Goal: Transaction & Acquisition: Obtain resource

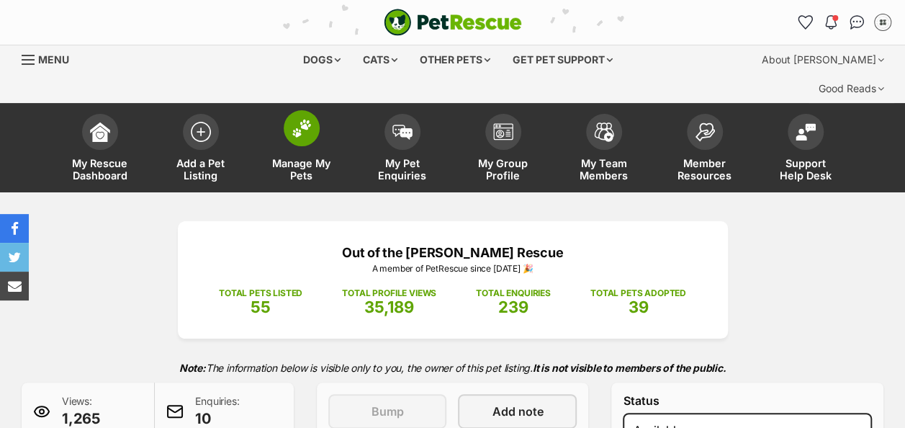
click at [301, 119] on img at bounding box center [302, 128] width 20 height 19
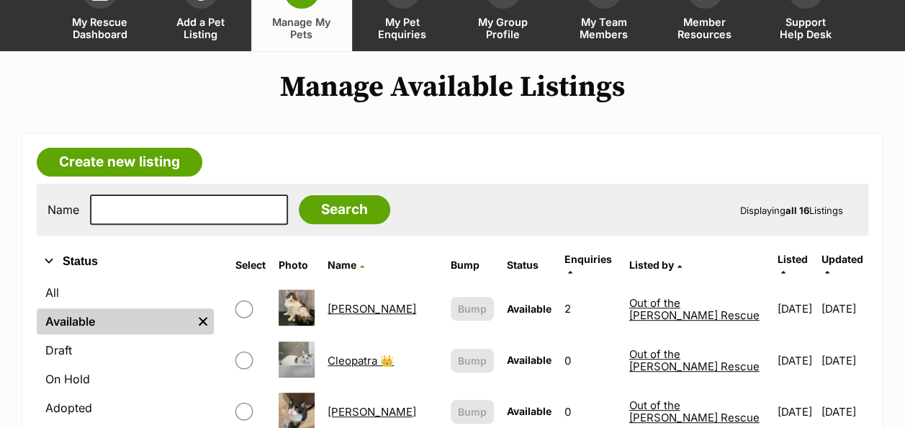
scroll to position [144, 0]
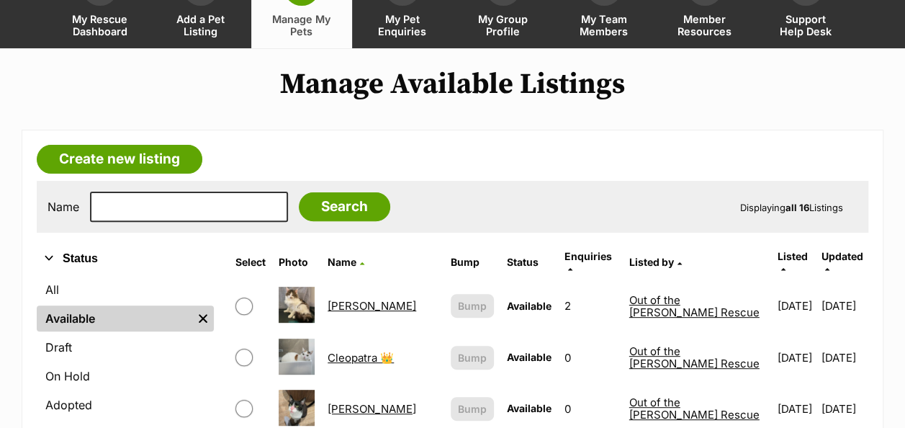
click at [353, 299] on link "Chandler" at bounding box center [372, 306] width 89 height 14
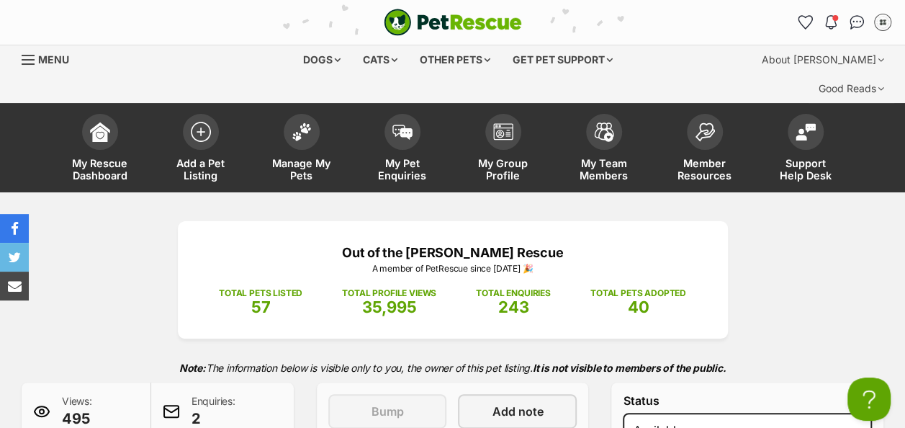
click at [177, 403] on span at bounding box center [171, 411] width 17 height 17
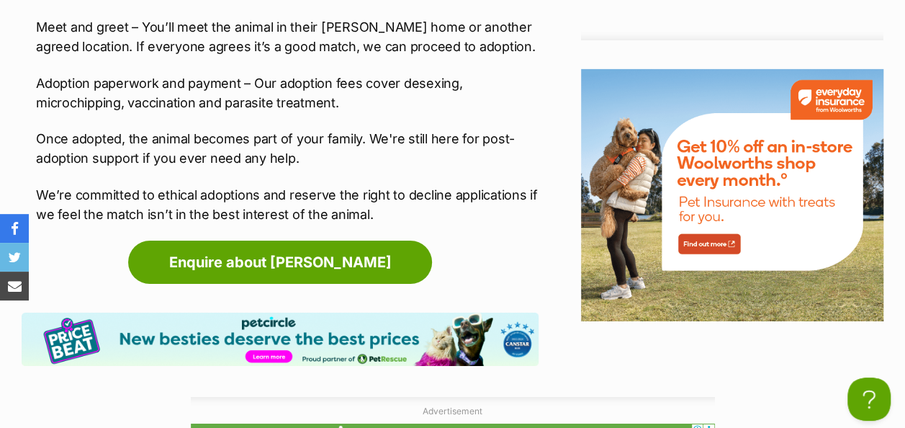
scroll to position [2448, 0]
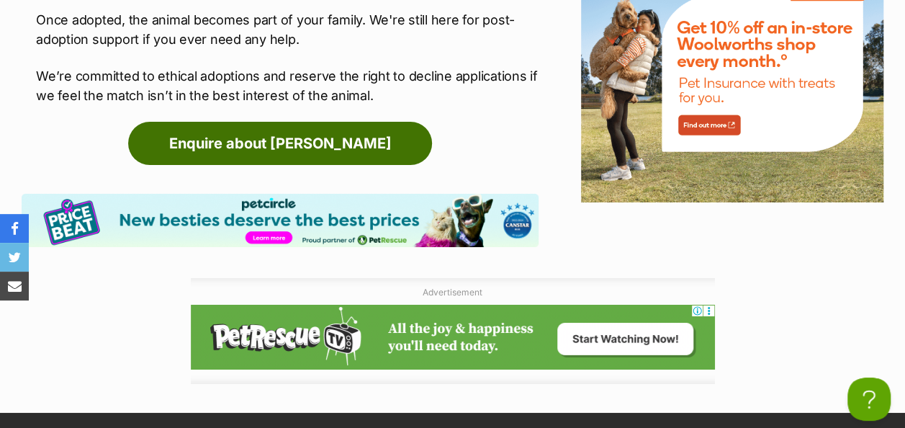
click at [331, 122] on link "Enquire about Chandler" at bounding box center [280, 143] width 304 height 43
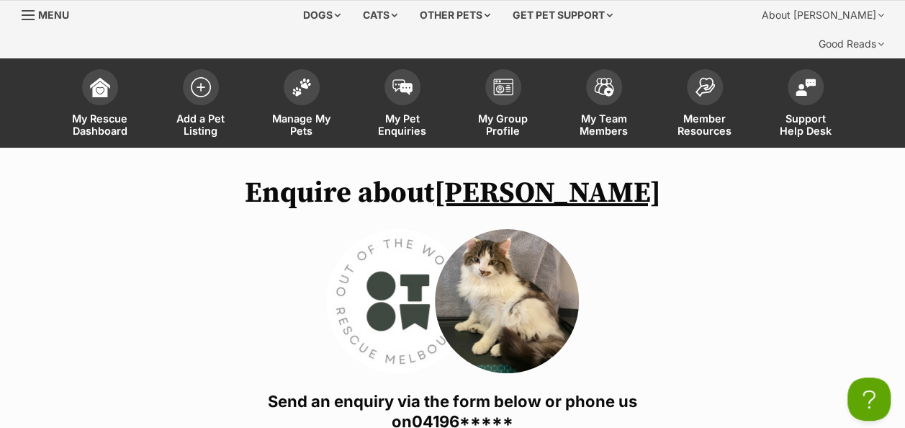
scroll to position [27, 0]
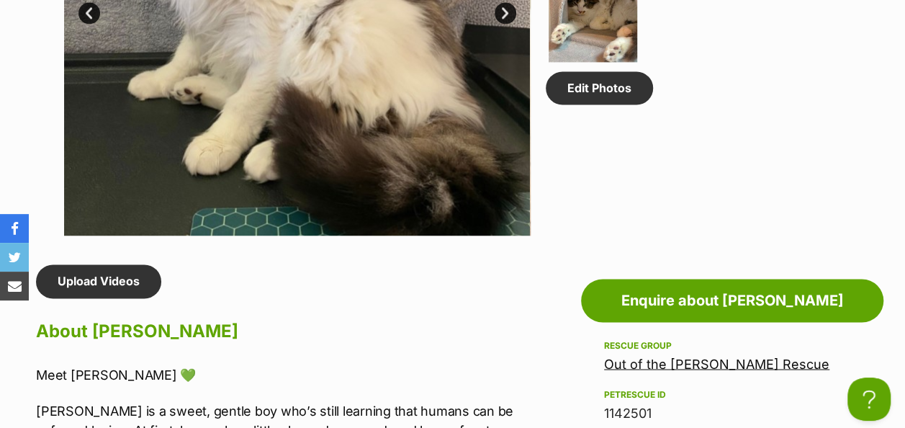
scroll to position [1394, 0]
